Goal: Check status: Check status

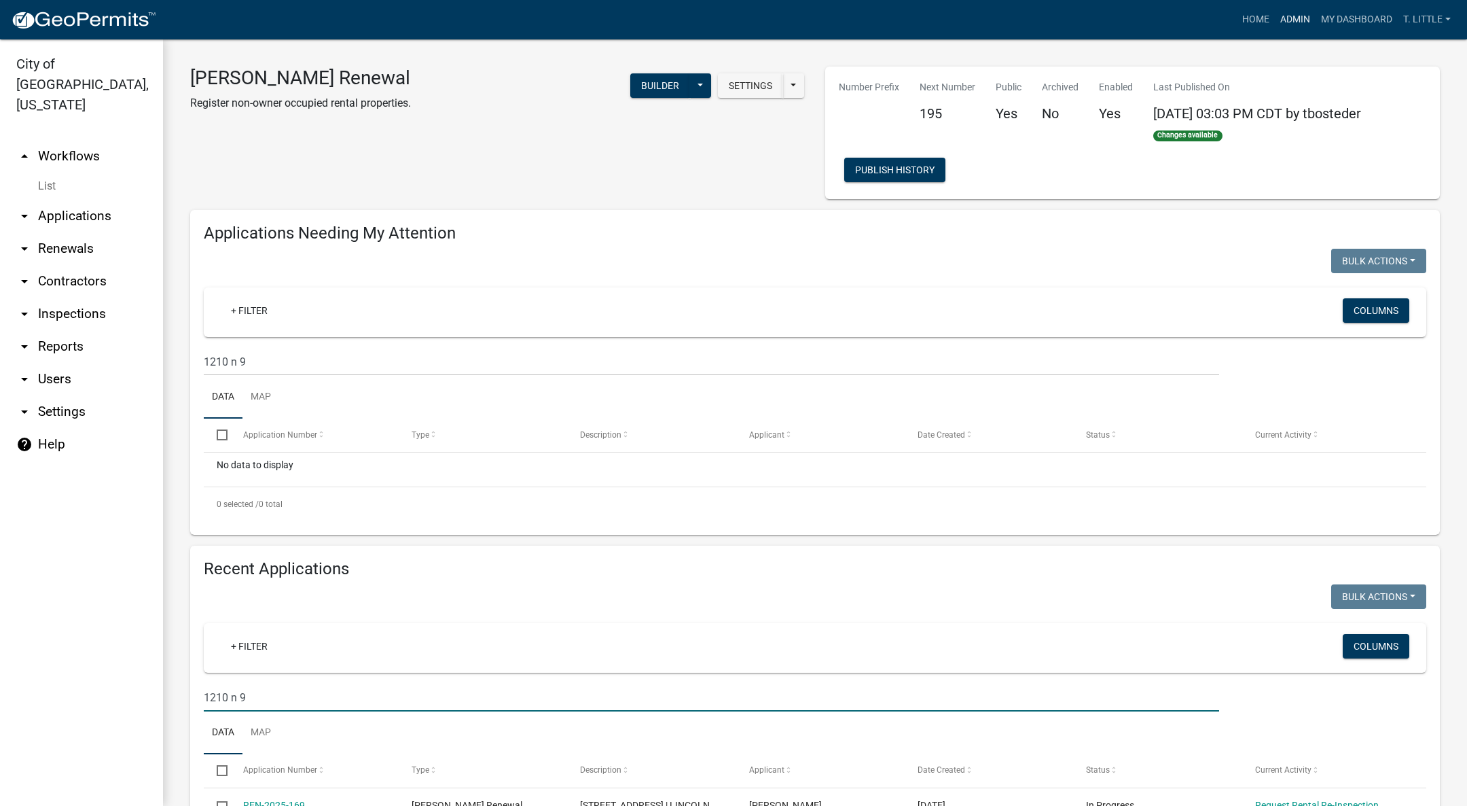
click at [1286, 16] on link "Admin" at bounding box center [1295, 20] width 41 height 26
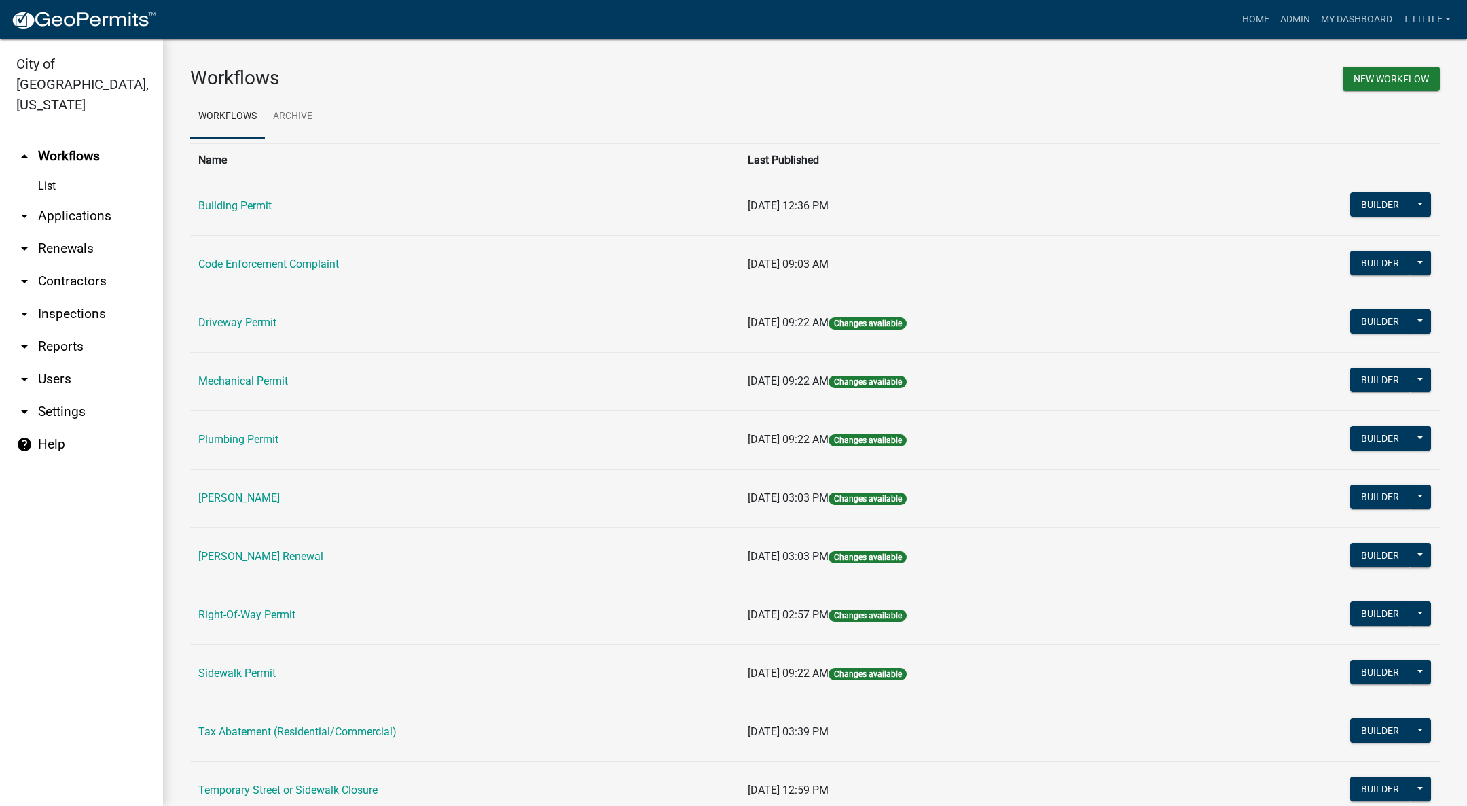
click at [269, 201] on link "Building Permit" at bounding box center [234, 205] width 73 height 13
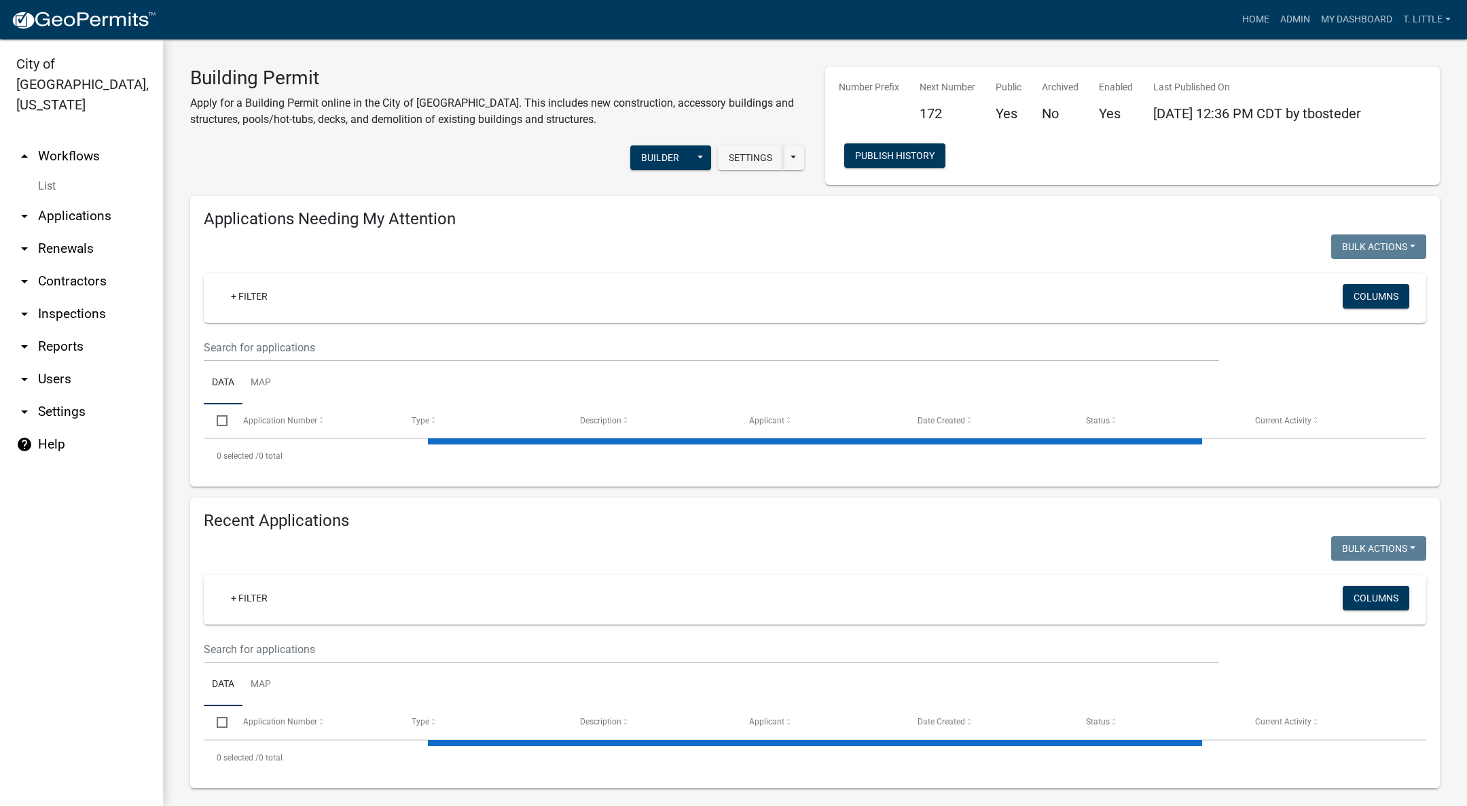
select select "3: 100"
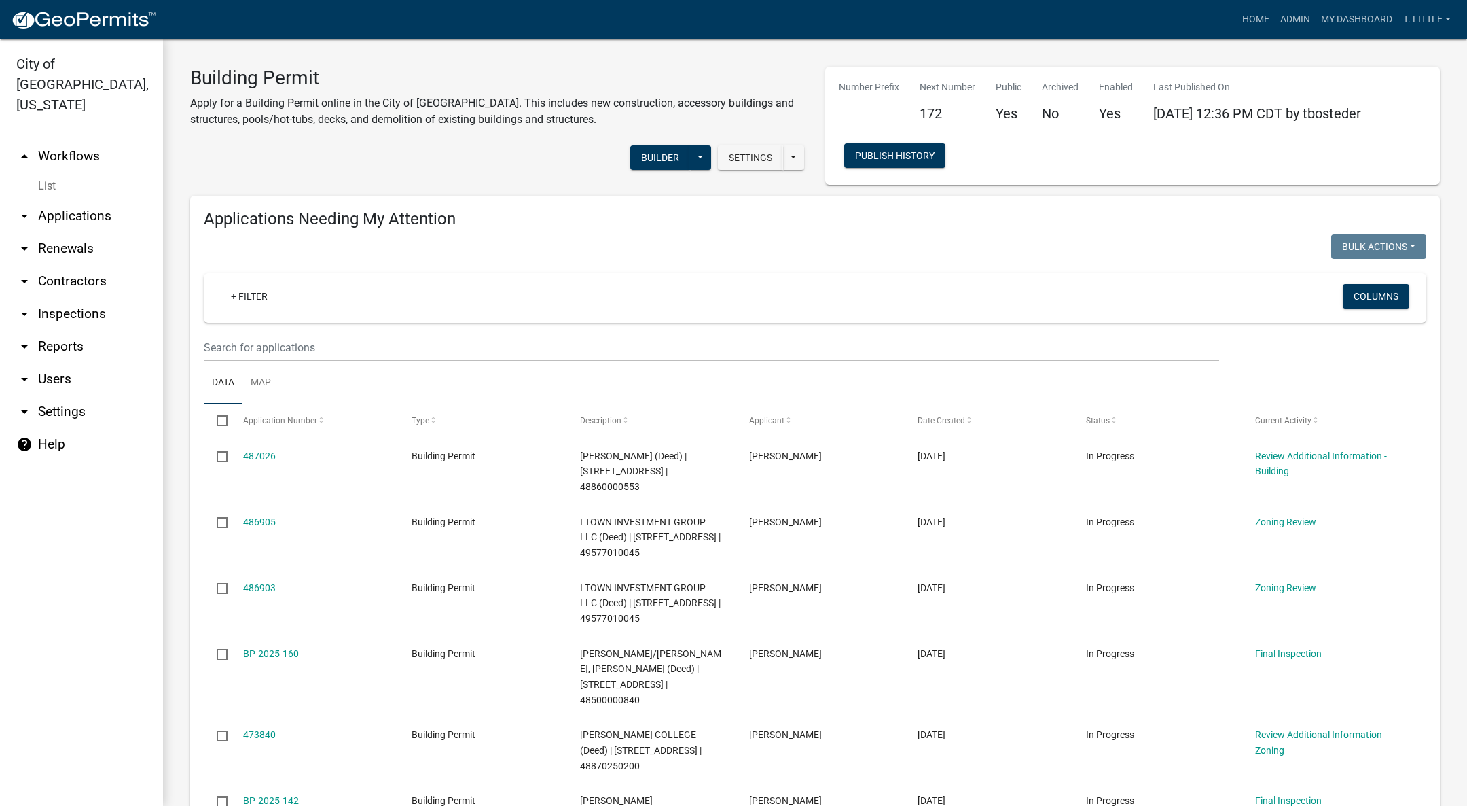
click at [445, 332] on wm-filter-builder "+ Filter Columns" at bounding box center [815, 317] width 1223 height 88
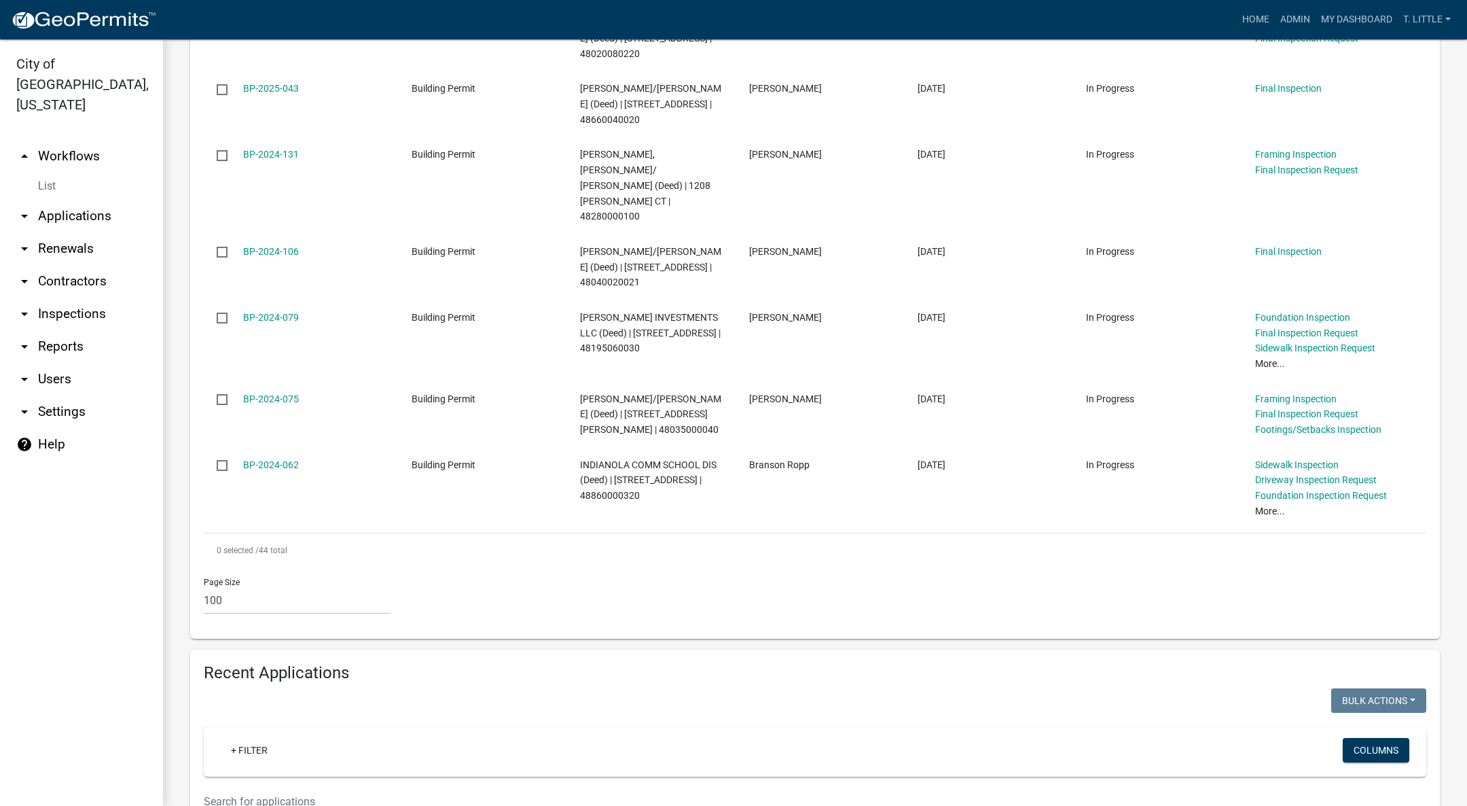
scroll to position [3465, 0]
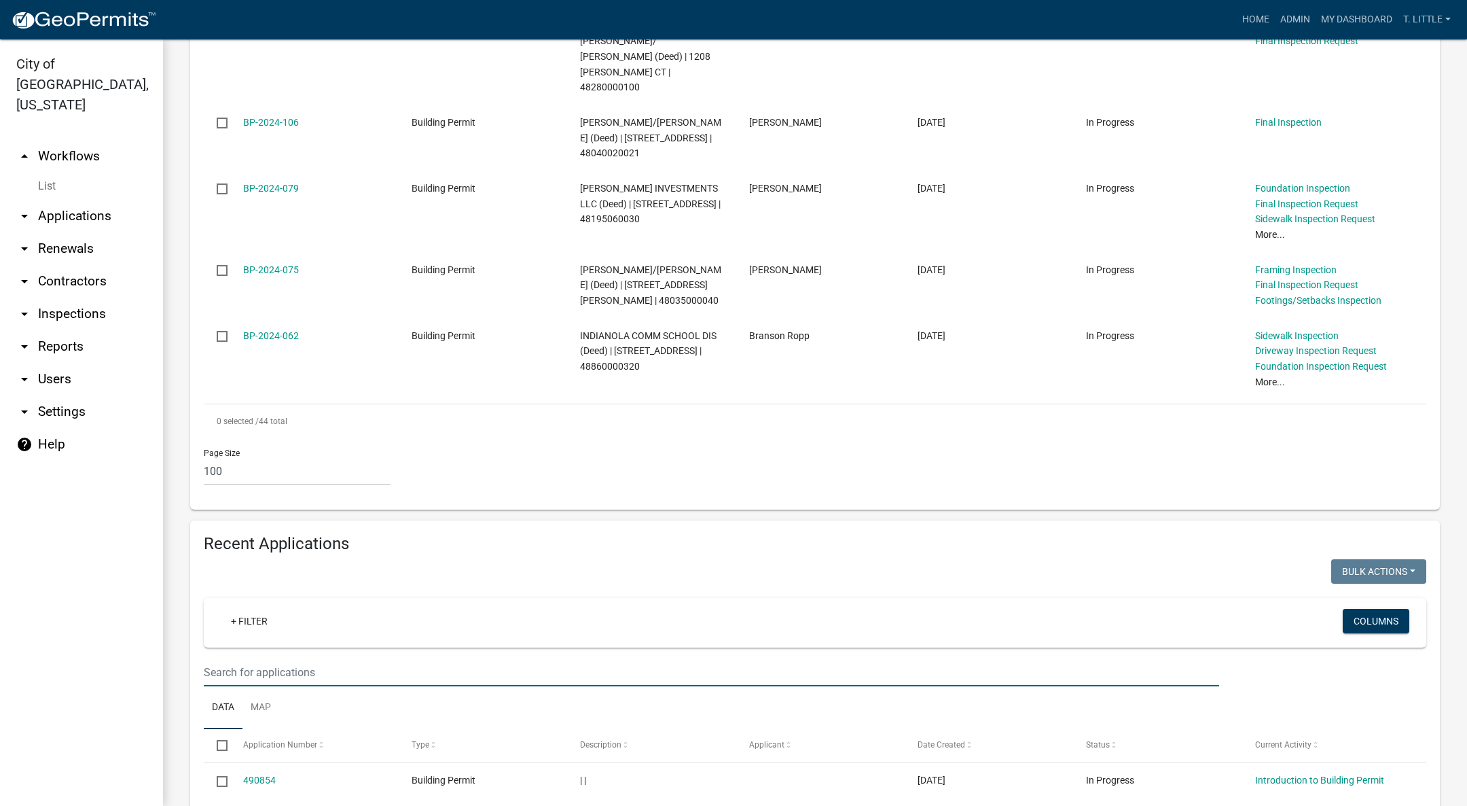
click at [562, 658] on input "text" at bounding box center [712, 672] width 1016 height 28
type input "700 S Y"
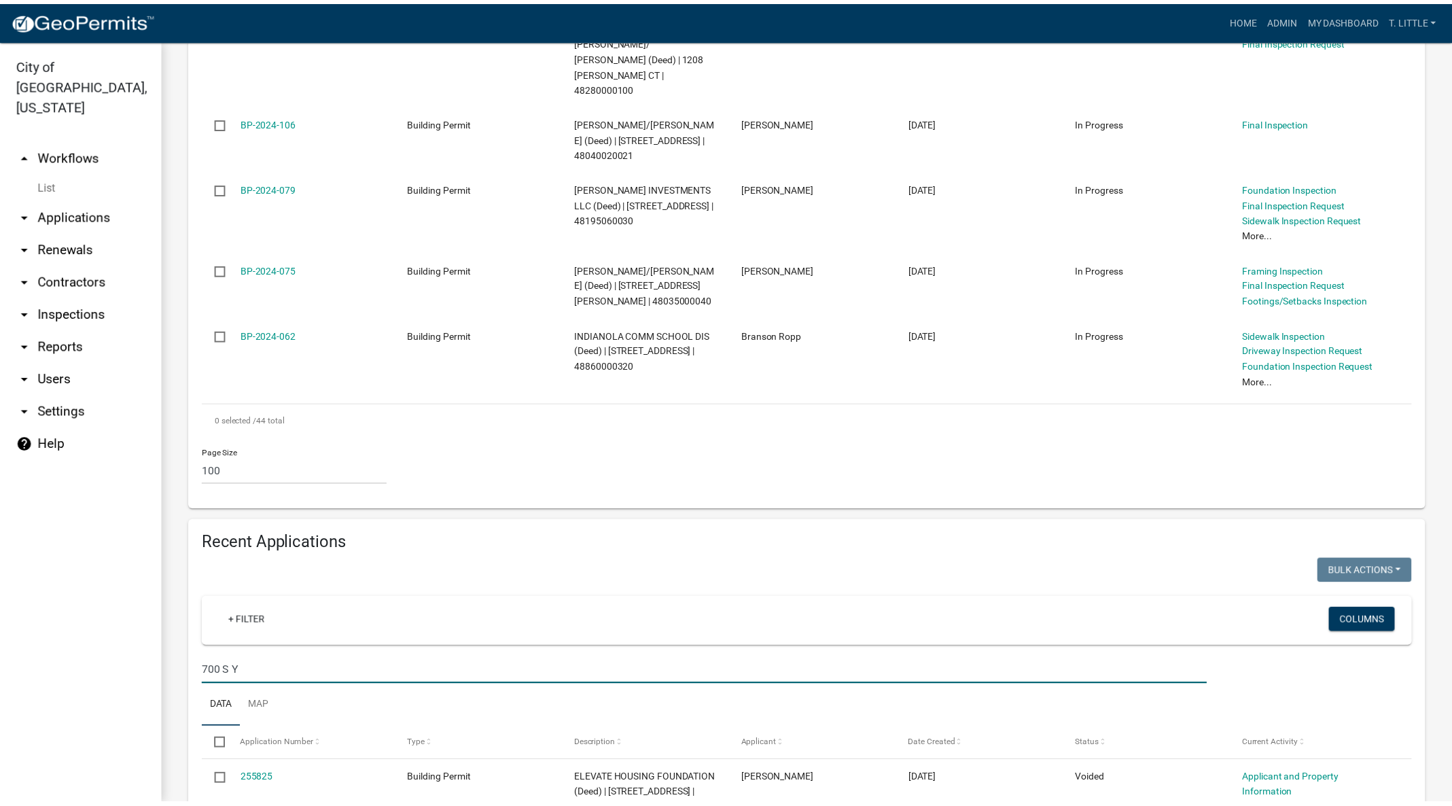
scroll to position [3462, 0]
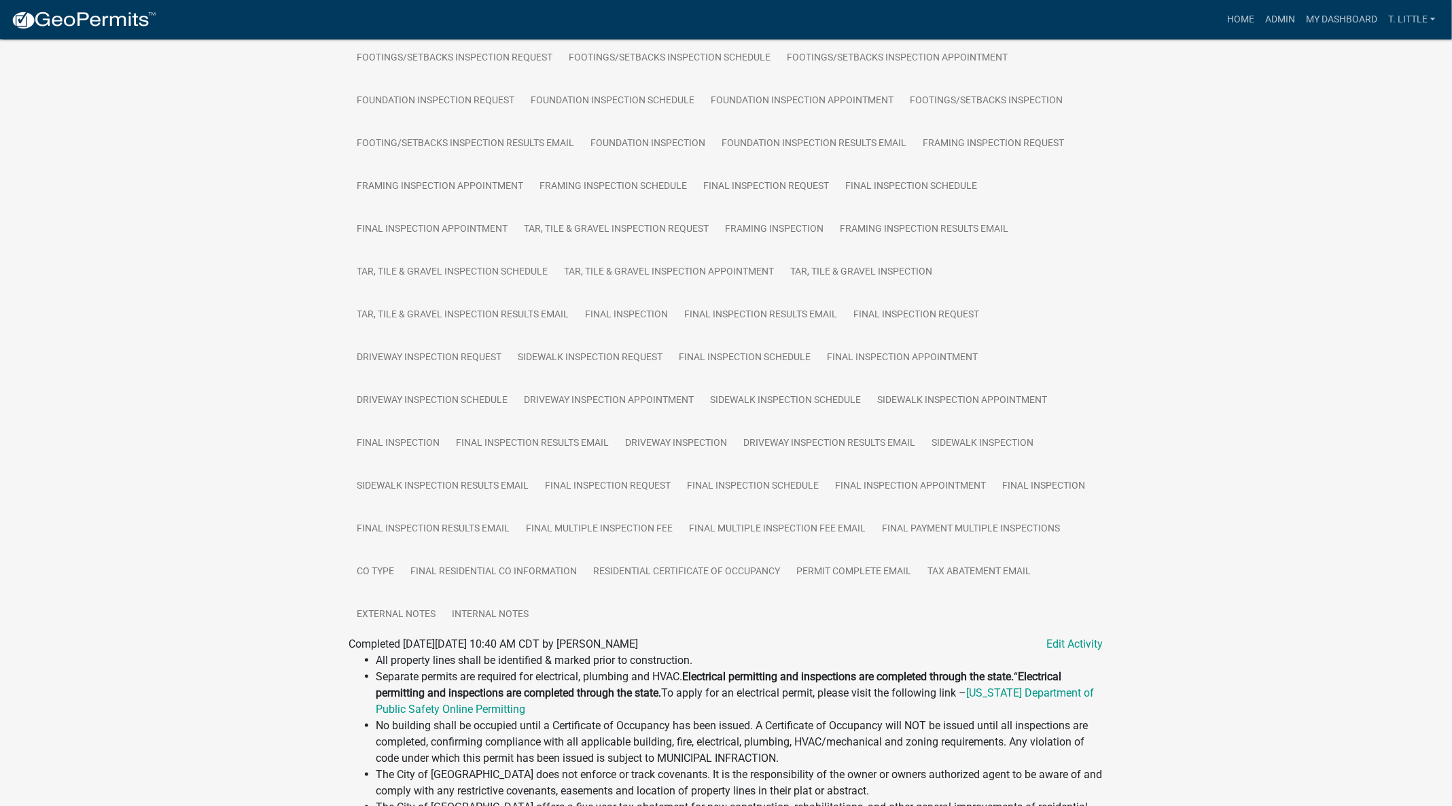
scroll to position [711, 0]
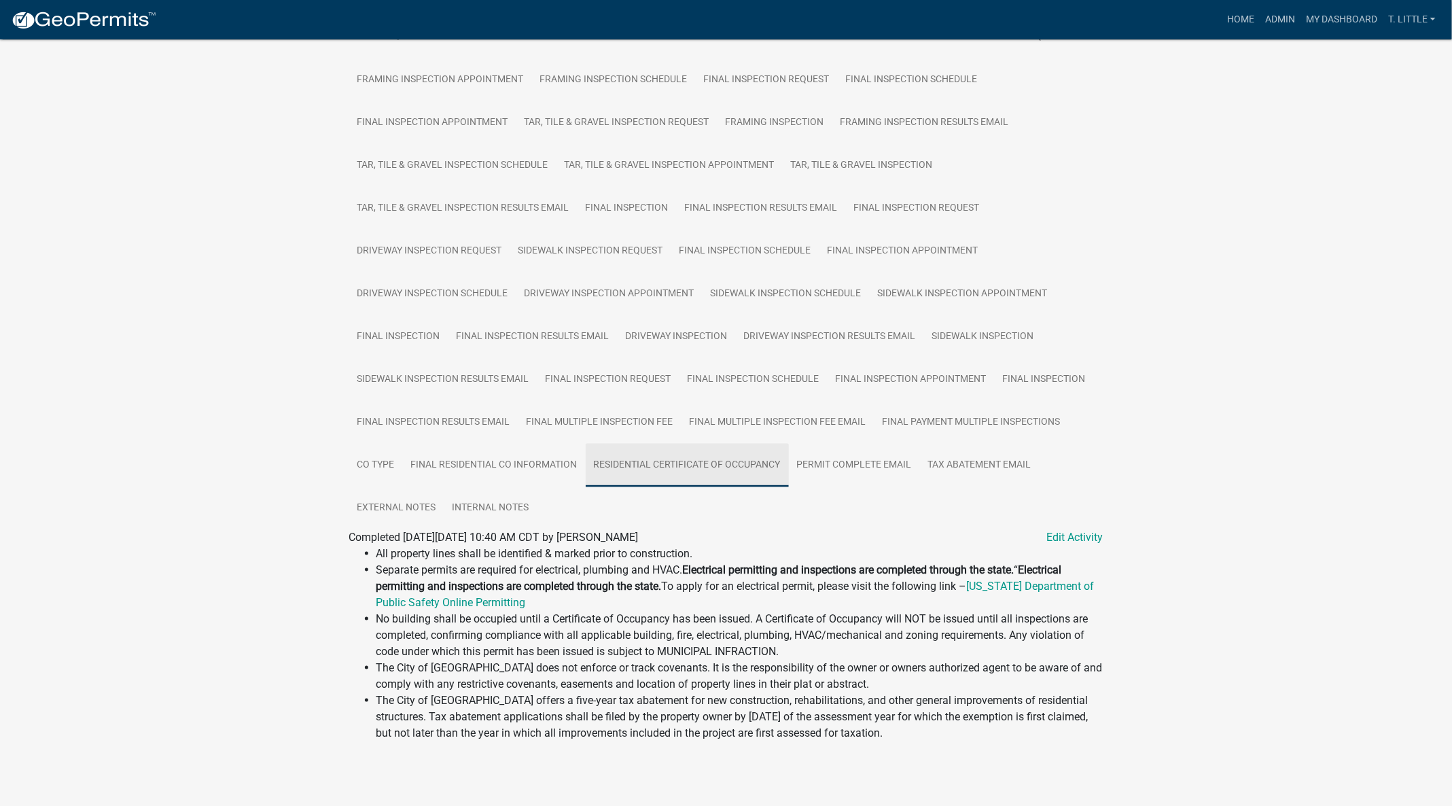
click at [705, 461] on link "Residential Certificate of Occupancy" at bounding box center [687, 465] width 203 height 43
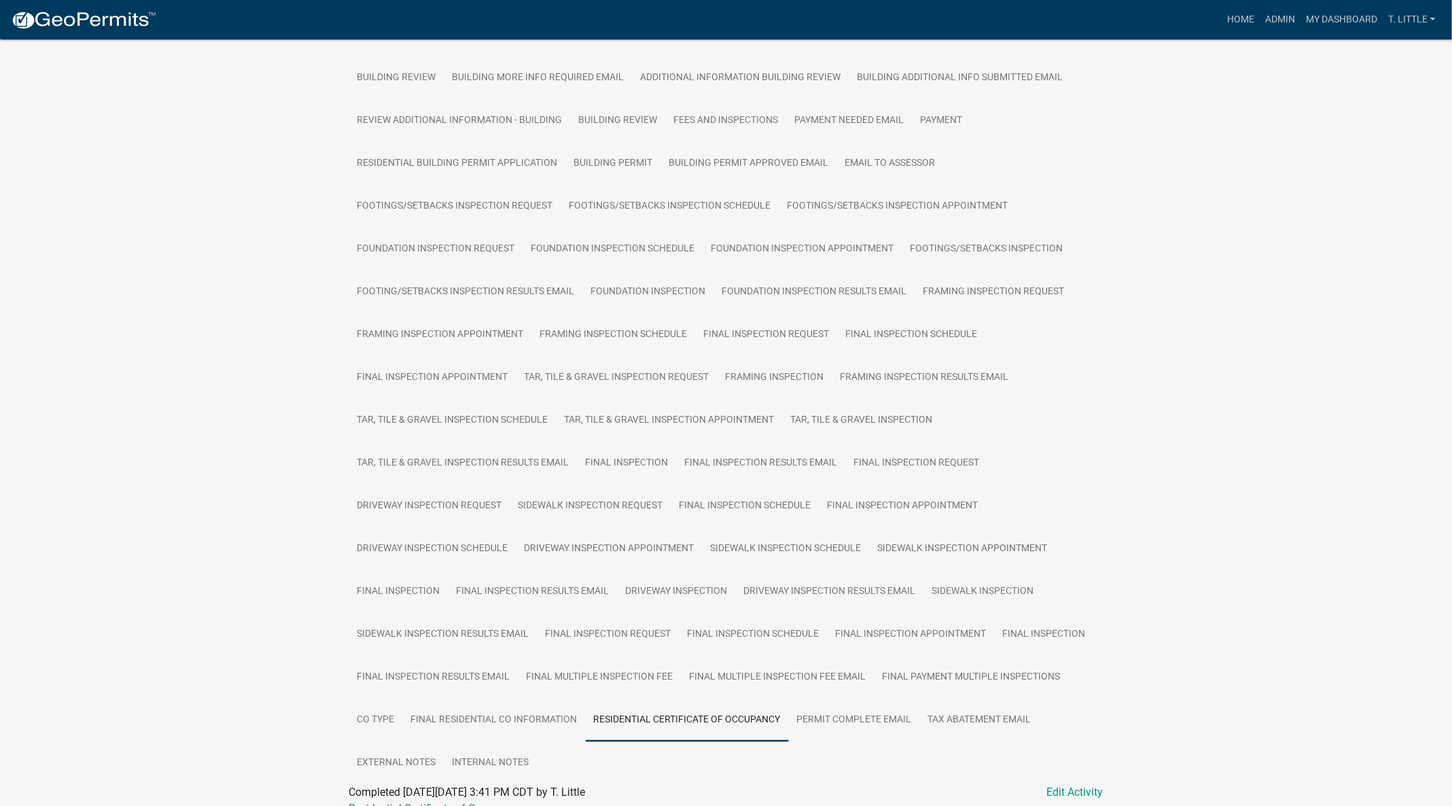
scroll to position [420, 0]
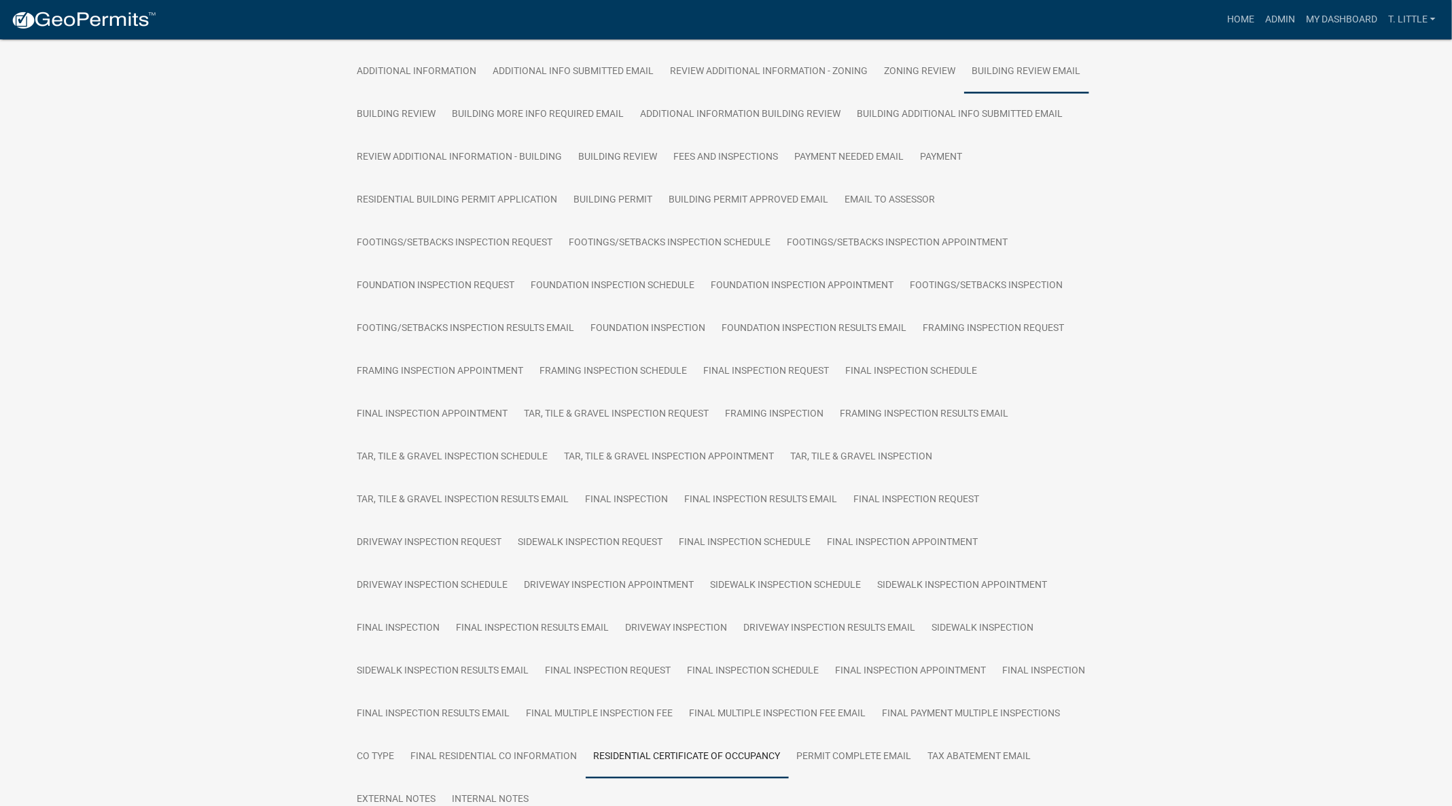
click at [1022, 70] on link "Building Review Email" at bounding box center [1026, 71] width 125 height 43
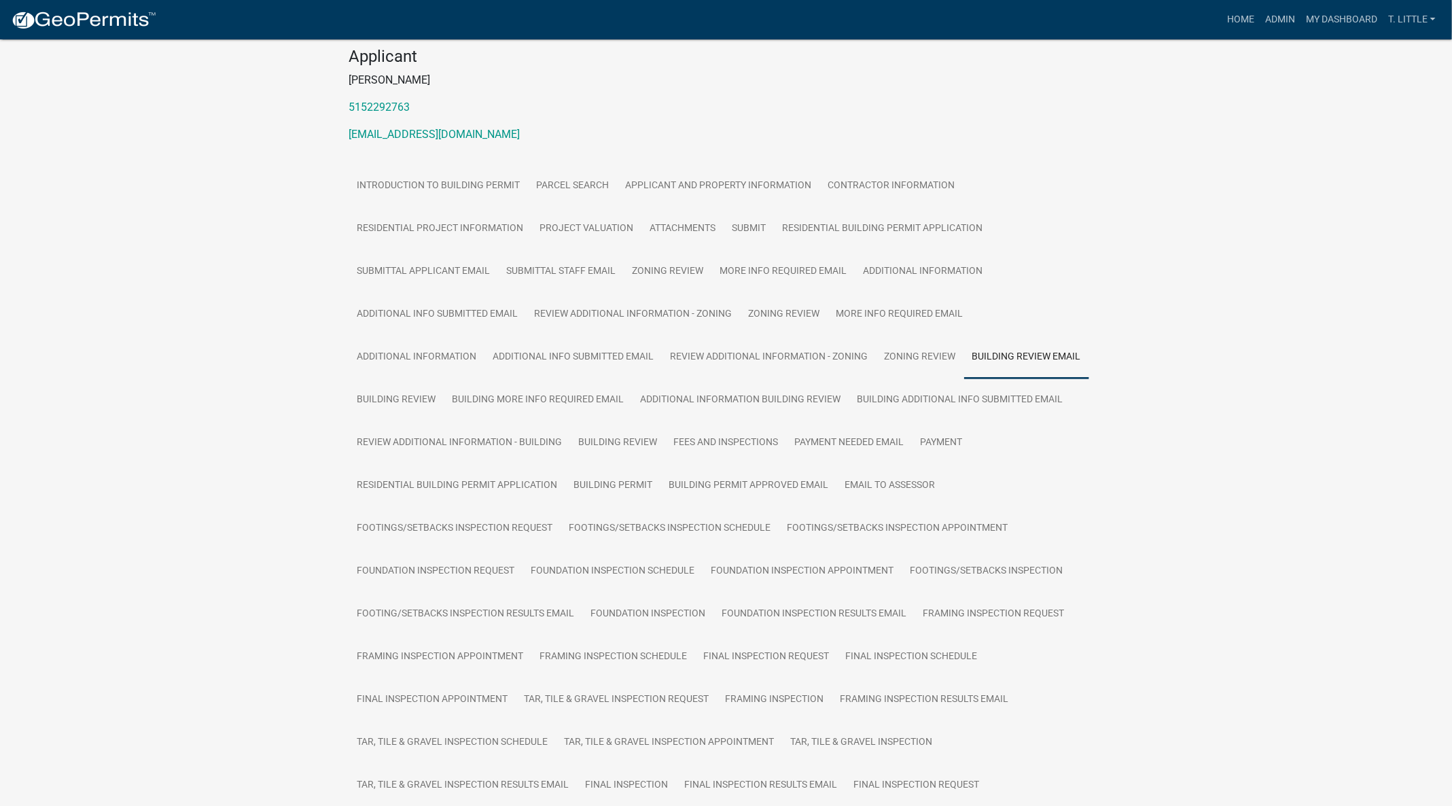
scroll to position [0, 0]
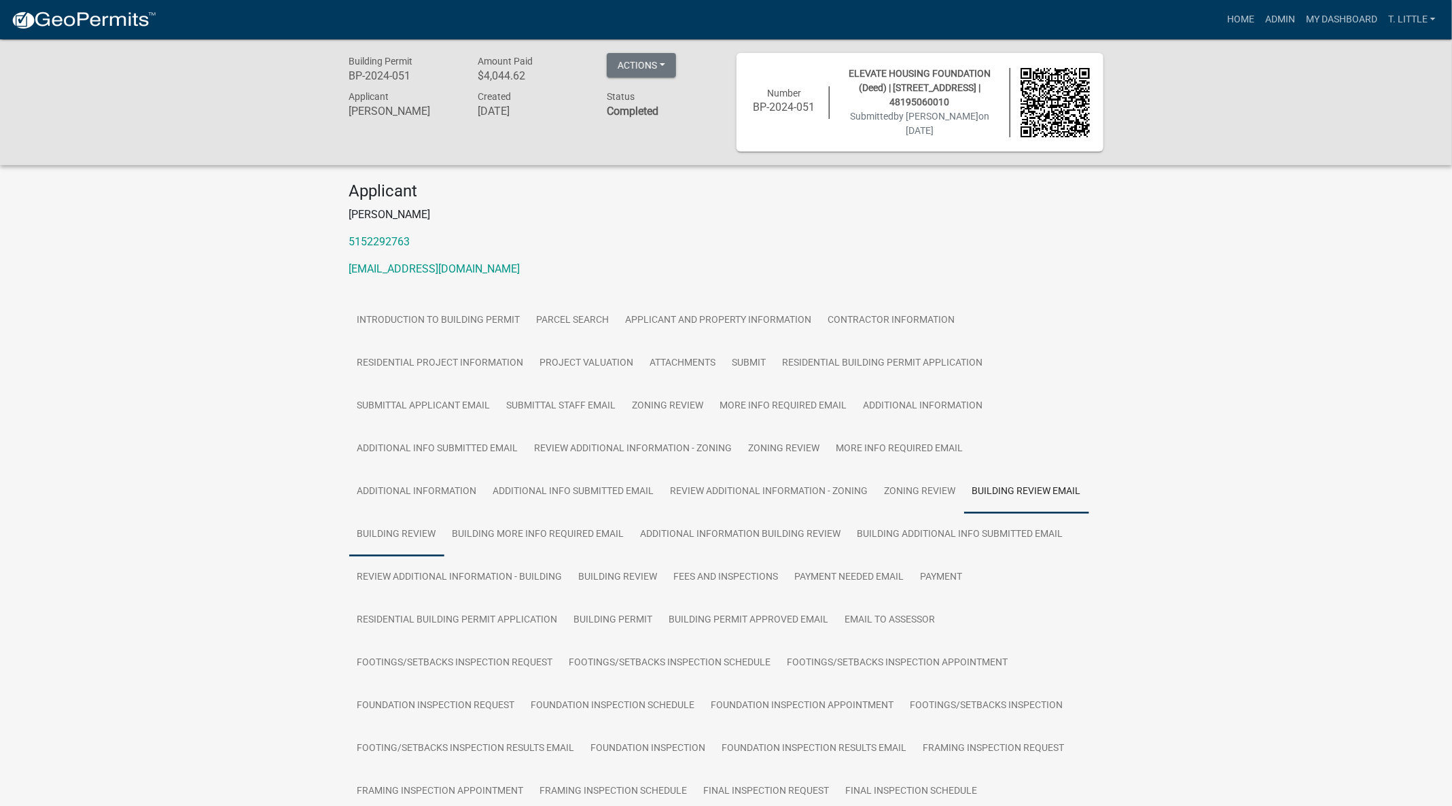
click at [393, 526] on link "Building Review" at bounding box center [396, 534] width 95 height 43
click at [675, 392] on link "Zoning Review" at bounding box center [668, 405] width 88 height 43
click at [787, 401] on link "More Info Required Email" at bounding box center [783, 405] width 143 height 43
click at [897, 404] on link "Additional Information" at bounding box center [923, 405] width 136 height 43
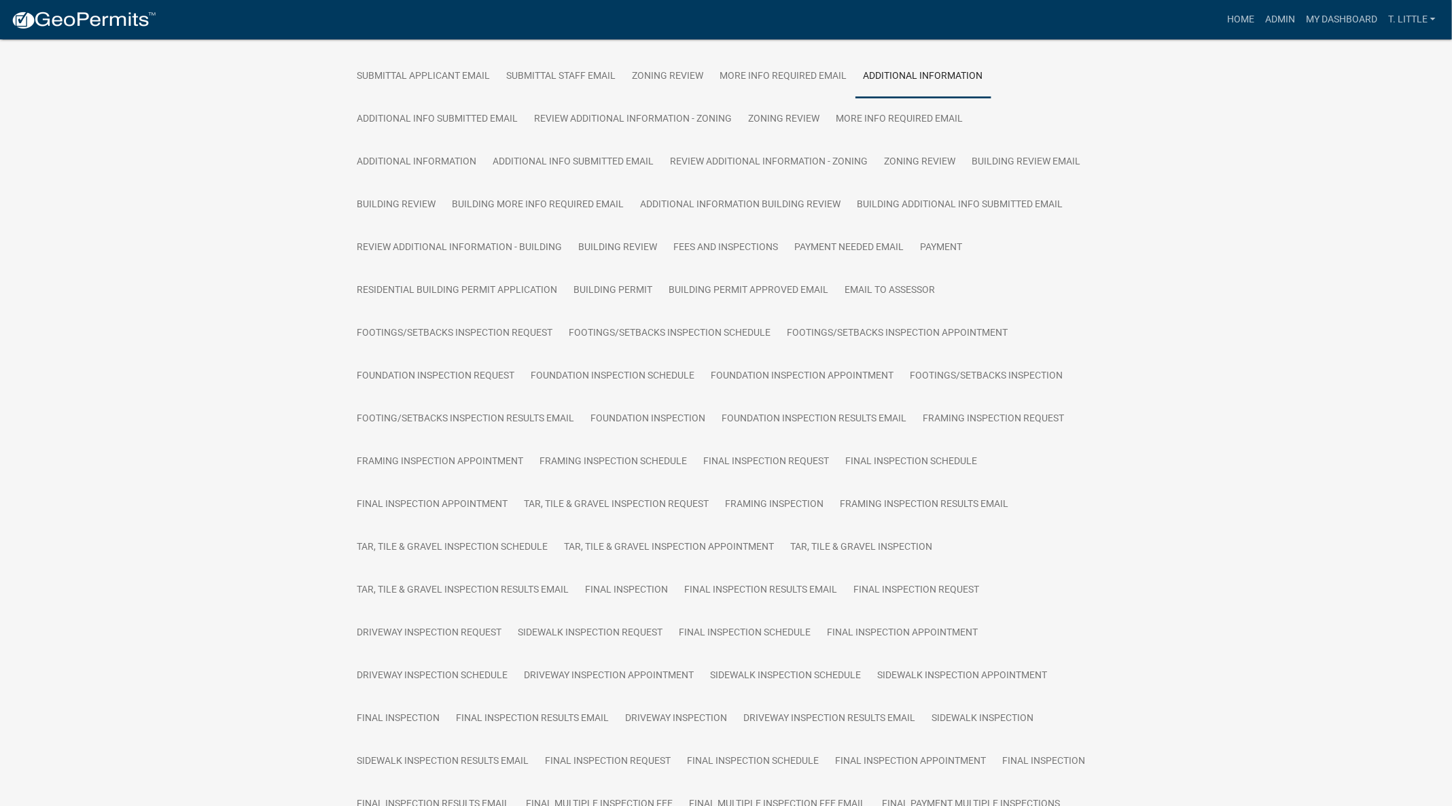
scroll to position [306, 0]
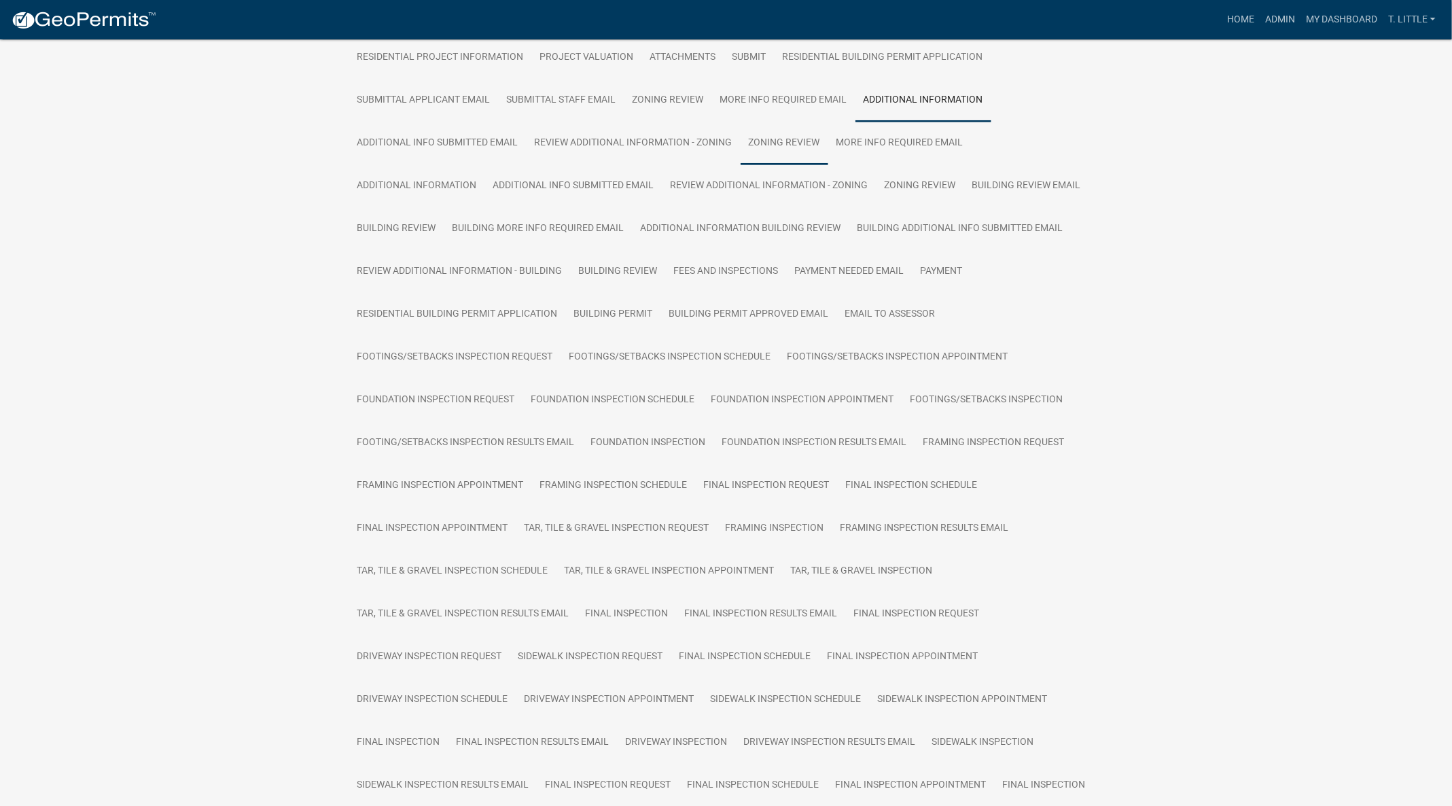
click at [784, 135] on link "Zoning Review" at bounding box center [784, 143] width 88 height 43
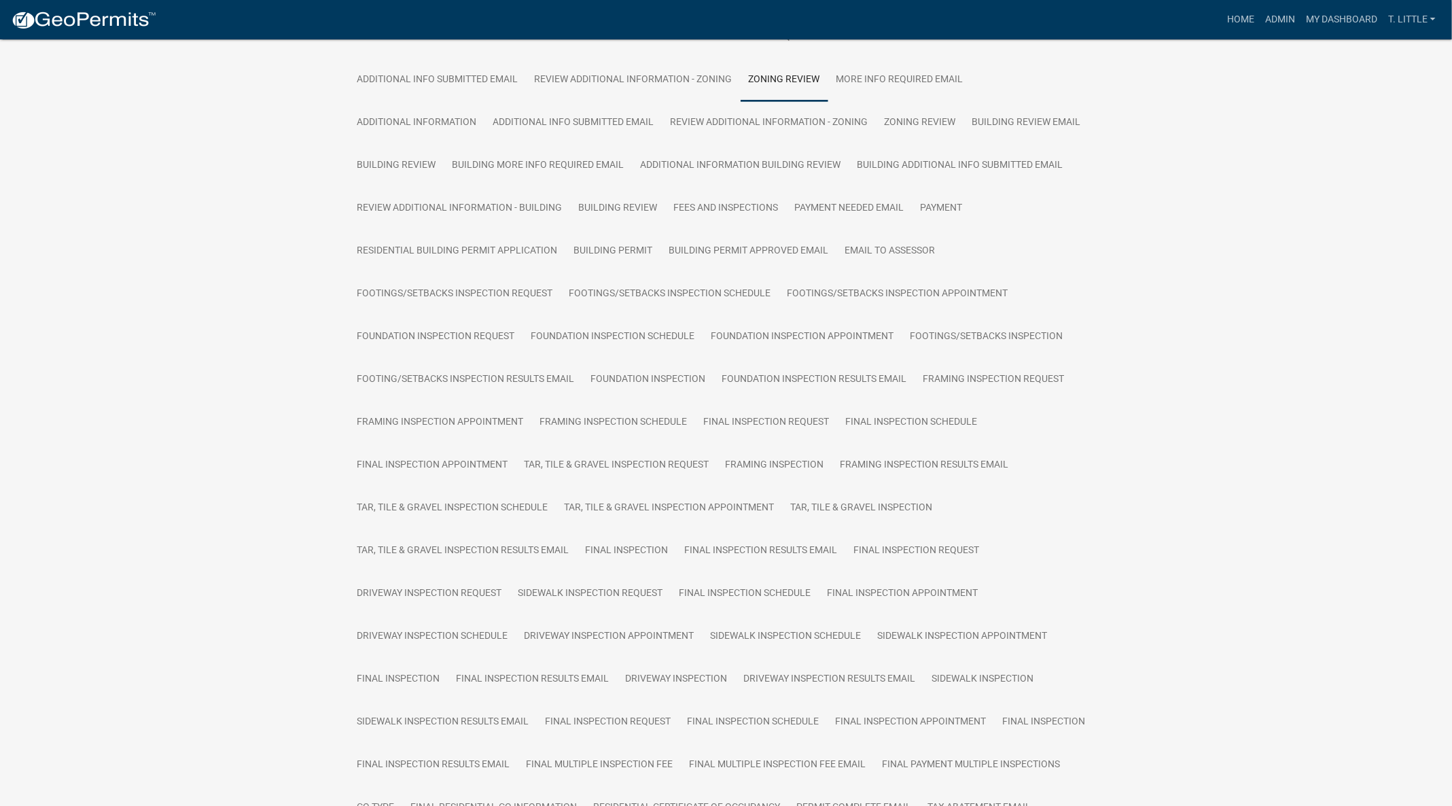
scroll to position [0, 0]
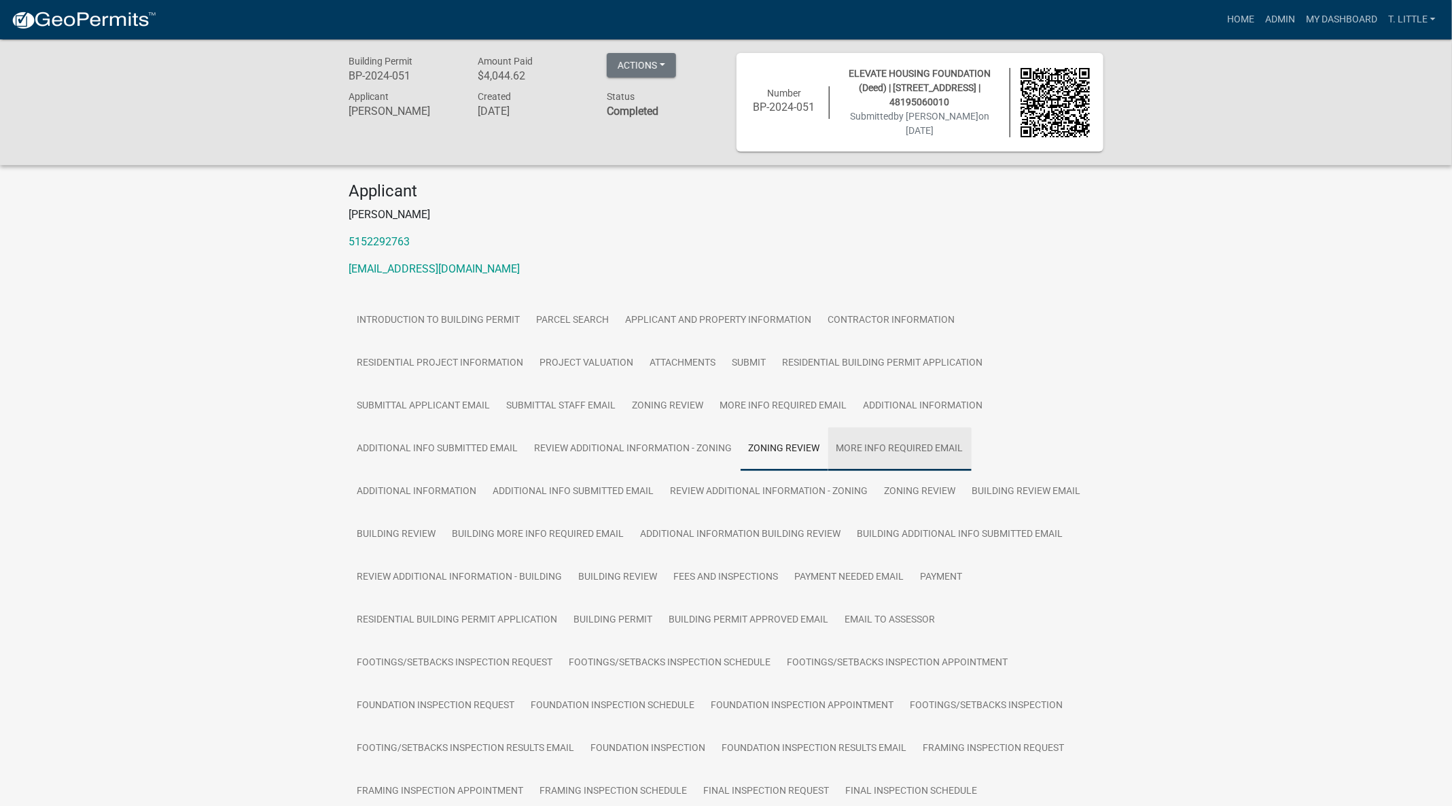
click at [870, 437] on link "More Info Required Email" at bounding box center [899, 448] width 143 height 43
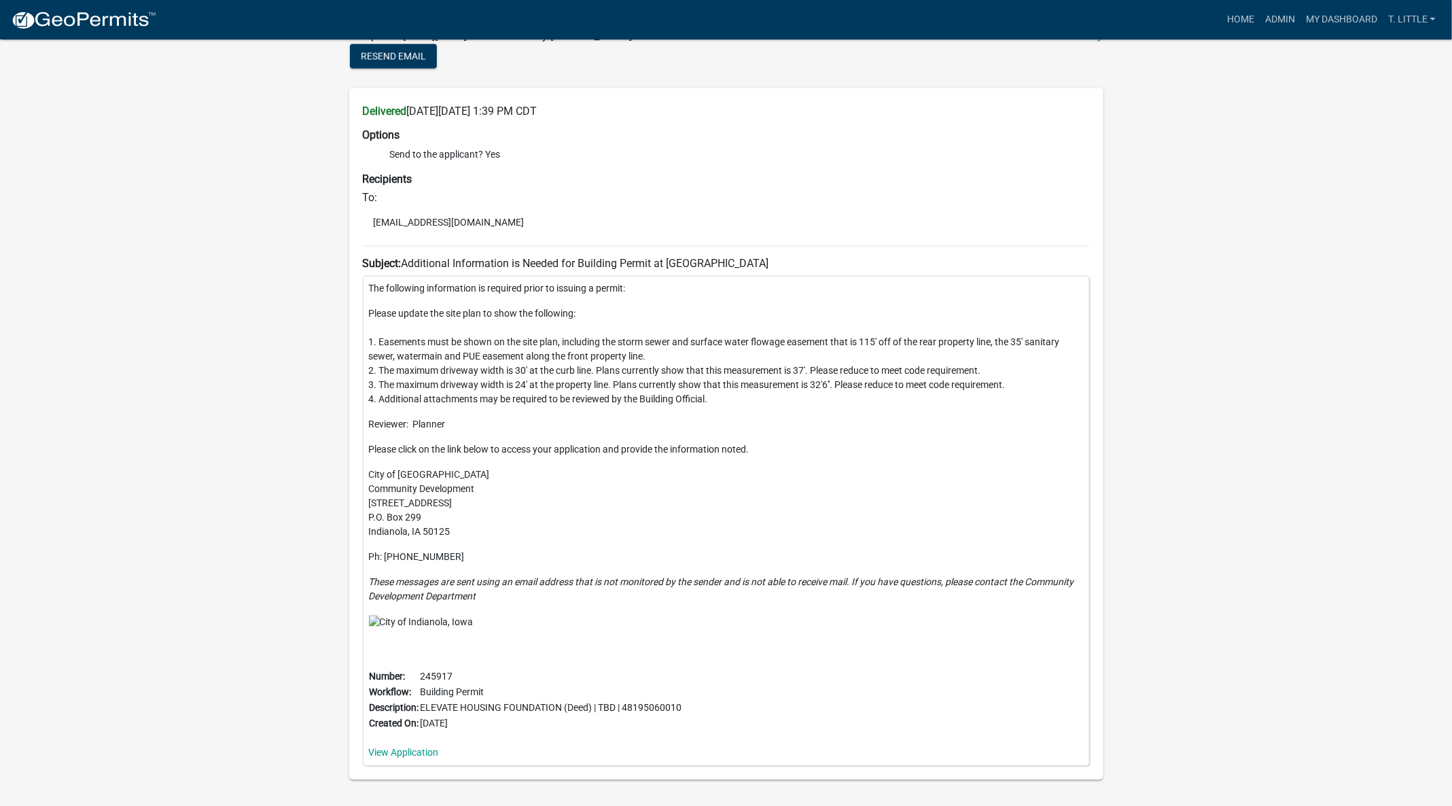
scroll to position [1257, 0]
